Goal: Find specific page/section: Find specific page/section

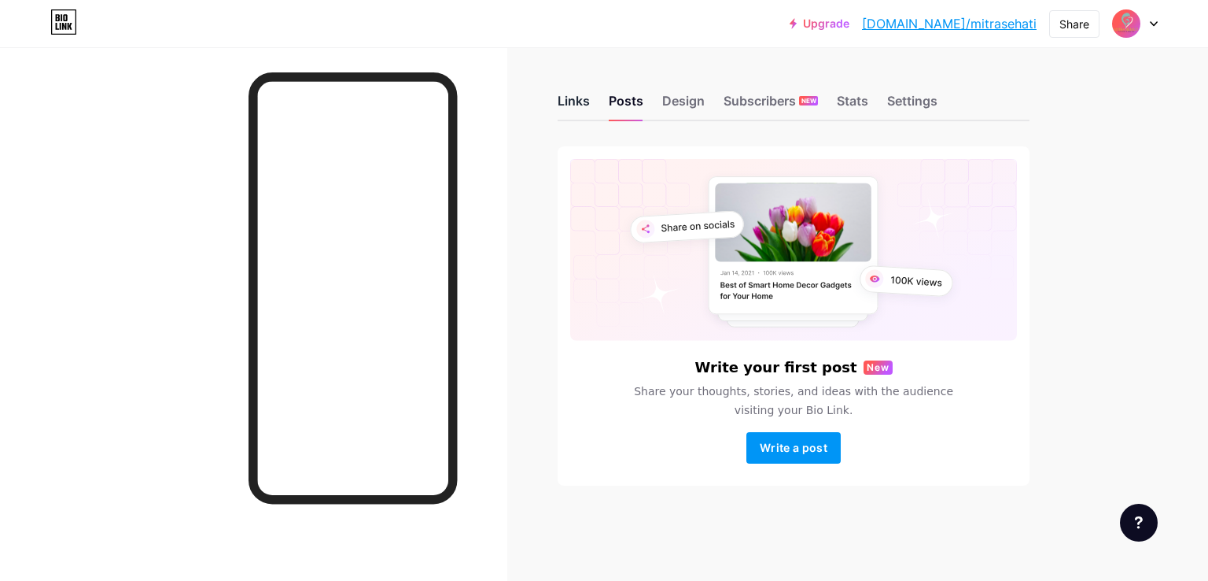
click at [563, 100] on div "Links" at bounding box center [574, 105] width 32 height 28
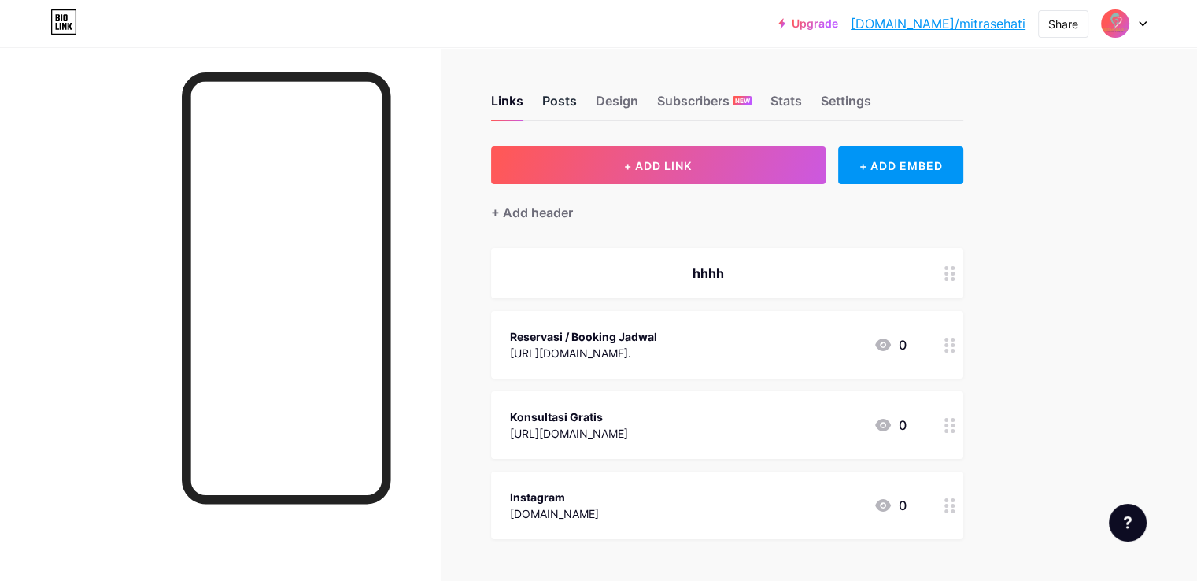
click at [577, 98] on div "Posts" at bounding box center [559, 105] width 35 height 28
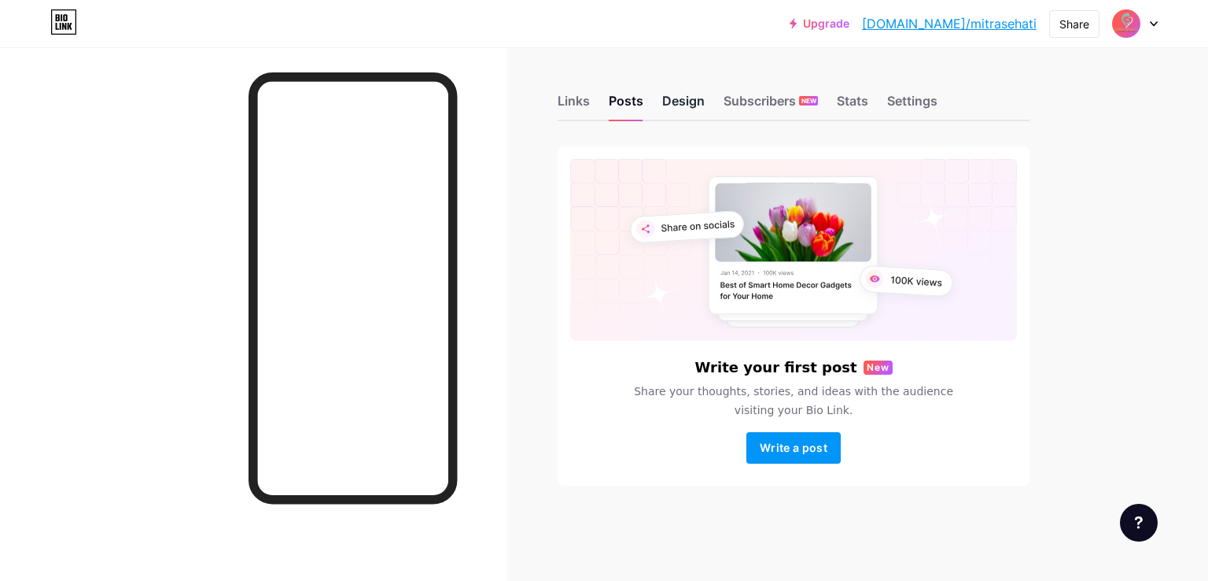
click at [683, 103] on div "Design" at bounding box center [683, 105] width 42 height 28
click at [579, 105] on div "Links" at bounding box center [574, 105] width 32 height 28
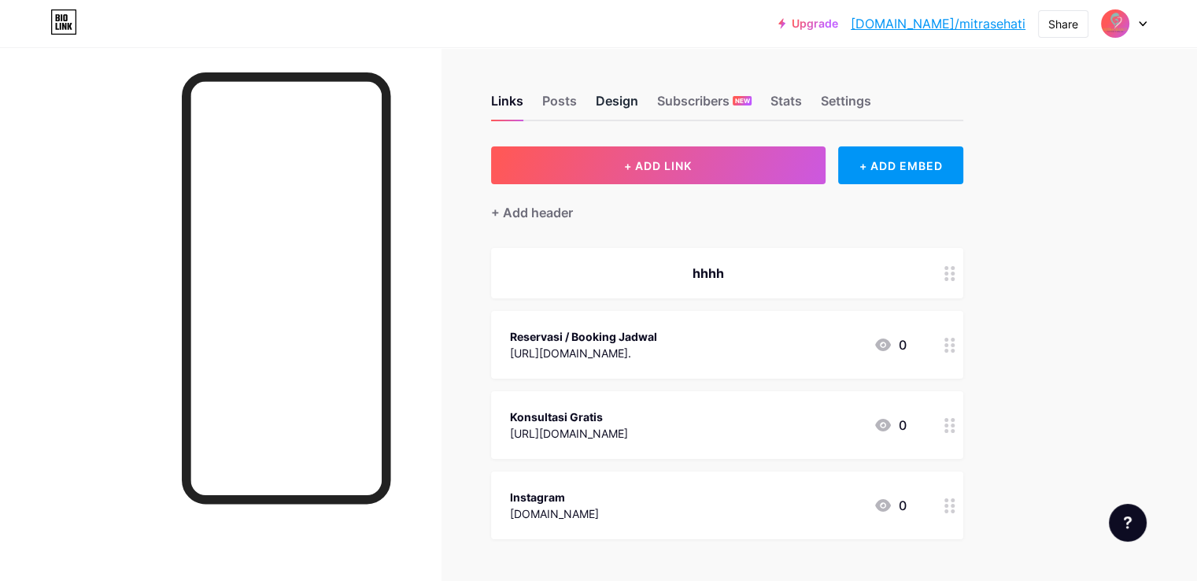
click at [638, 105] on div "Design" at bounding box center [617, 105] width 42 height 28
